Goal: Find specific page/section: Find specific page/section

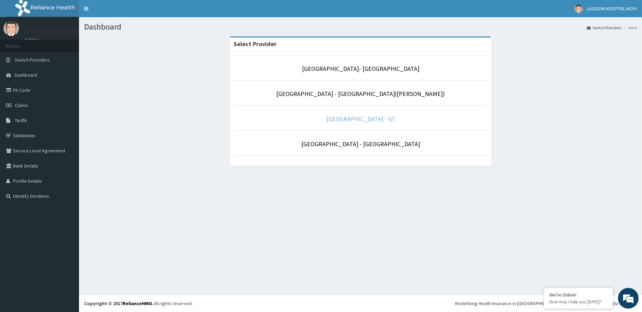
click at [350, 118] on link "[GEOGRAPHIC_DATA] - V/I" at bounding box center [360, 119] width 68 height 8
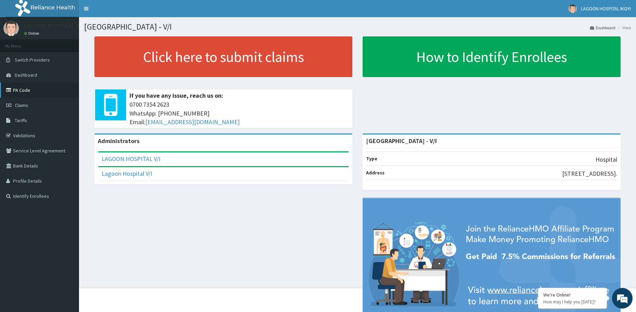
click at [22, 91] on link "PA Code" at bounding box center [39, 89] width 79 height 15
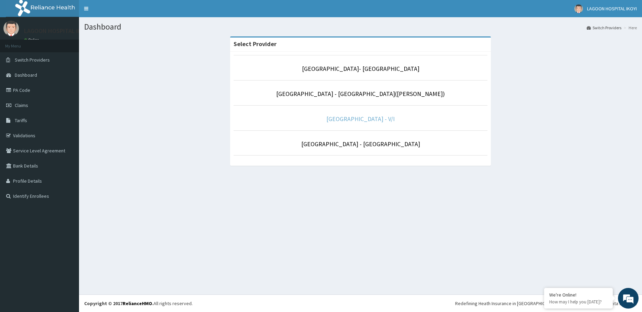
click at [356, 121] on link "[GEOGRAPHIC_DATA] - V/I" at bounding box center [360, 119] width 68 height 8
click at [357, 119] on link "[GEOGRAPHIC_DATA] - V/I" at bounding box center [360, 119] width 68 height 8
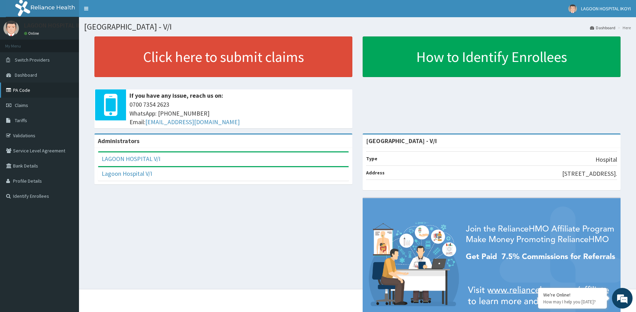
click at [24, 90] on link "PA Code" at bounding box center [39, 89] width 79 height 15
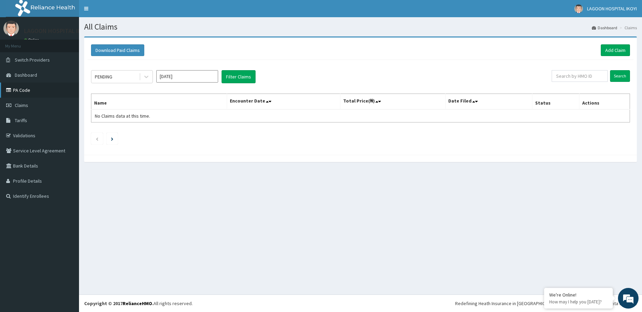
click at [26, 93] on link "PA Code" at bounding box center [39, 89] width 79 height 15
